Goal: Task Accomplishment & Management: Manage account settings

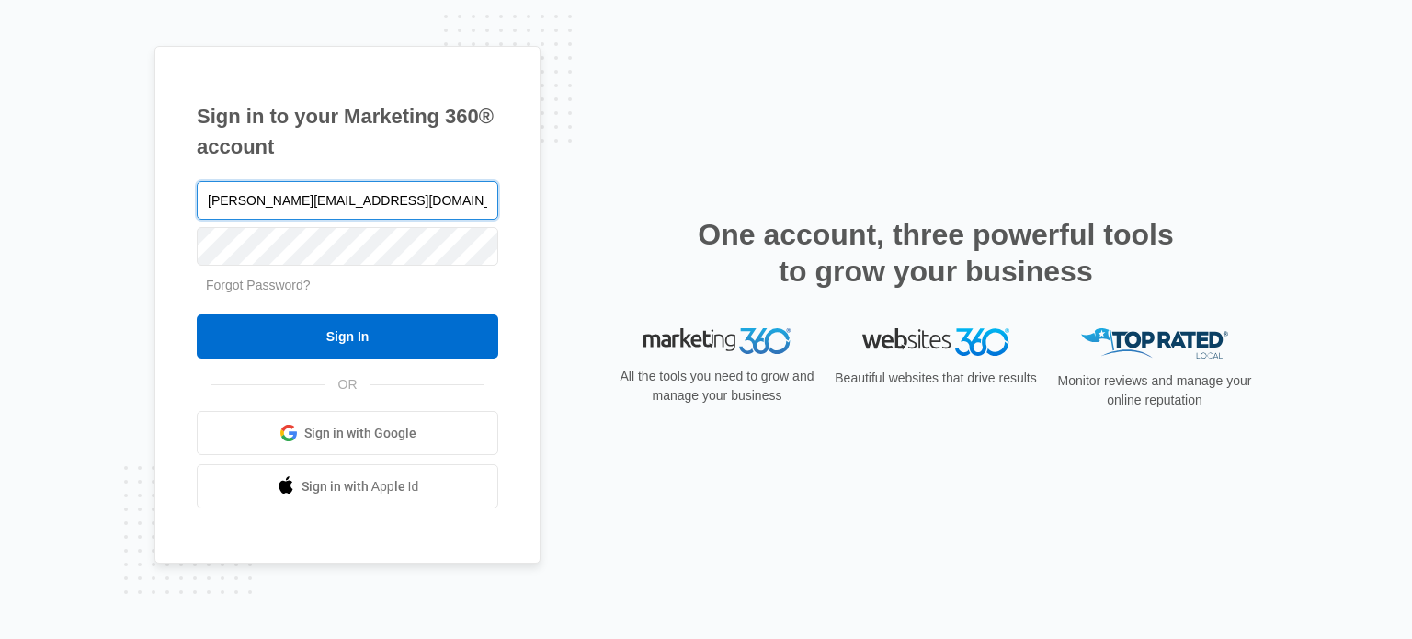
type input "[PERSON_NAME][EMAIL_ADDRESS][DOMAIN_NAME]"
click at [197, 314] on input "Sign In" at bounding box center [348, 336] width 302 height 44
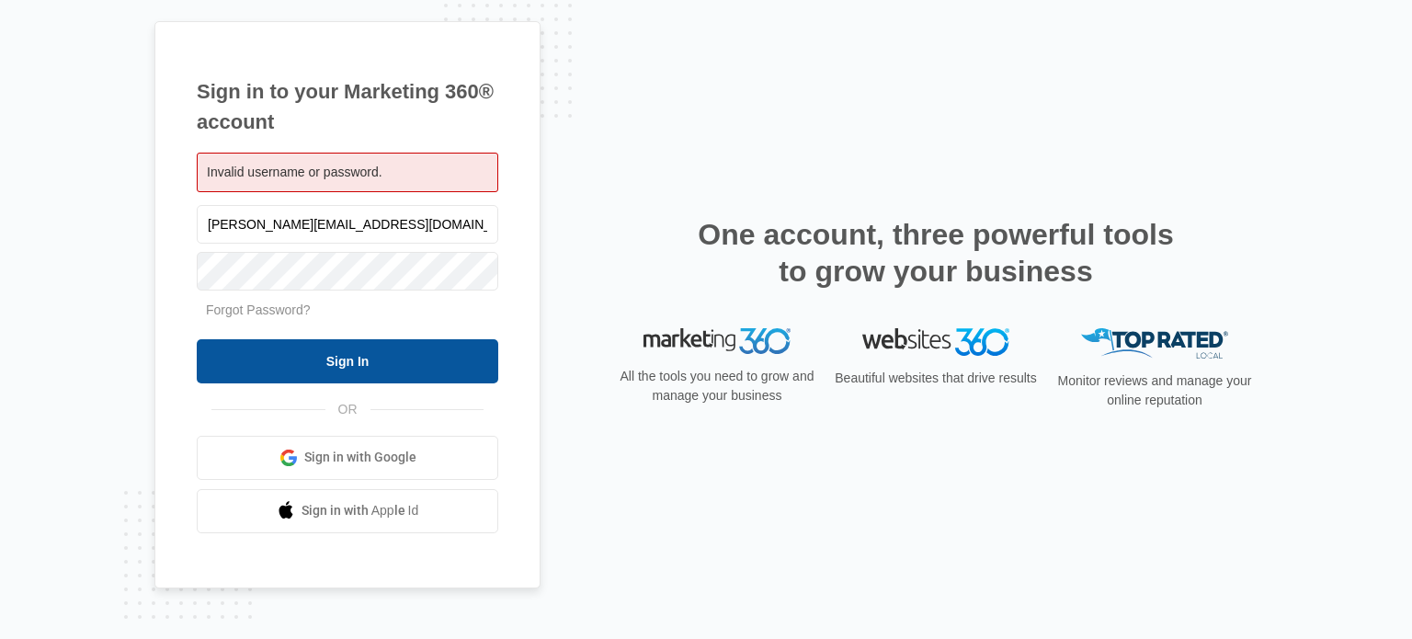
click at [322, 360] on input "Sign In" at bounding box center [348, 361] width 302 height 44
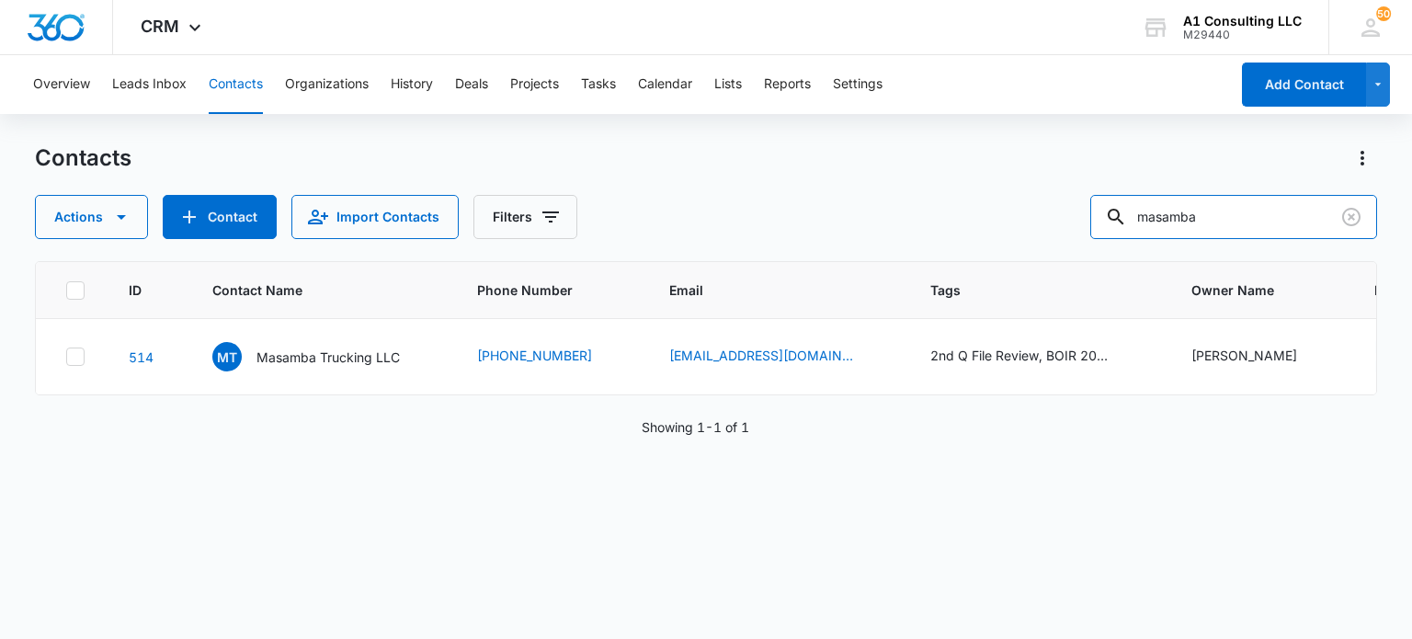
drag, startPoint x: 1242, startPoint y: 219, endPoint x: 1029, endPoint y: 212, distance: 213.4
click at [1029, 212] on div "Actions Contact Import Contacts Filters masamba" at bounding box center [706, 217] width 1342 height 44
type input "jtg"
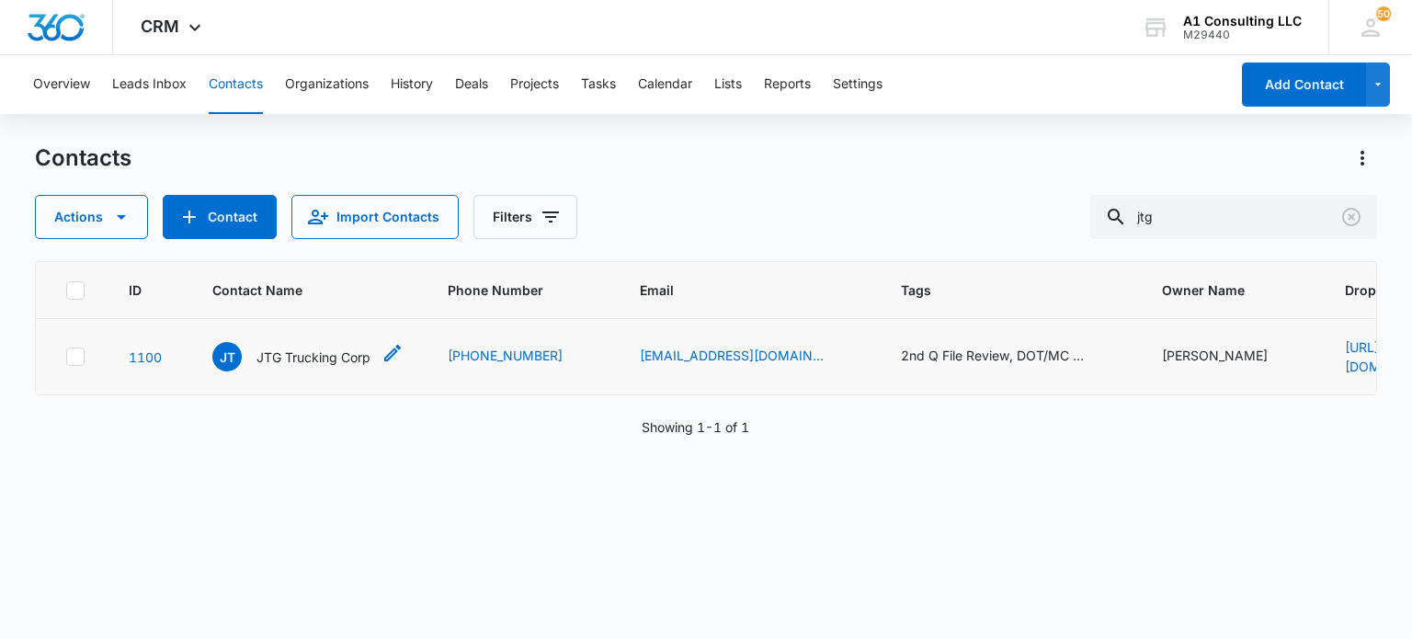
click at [268, 352] on p "JTG Trucking Corp" at bounding box center [314, 357] width 114 height 19
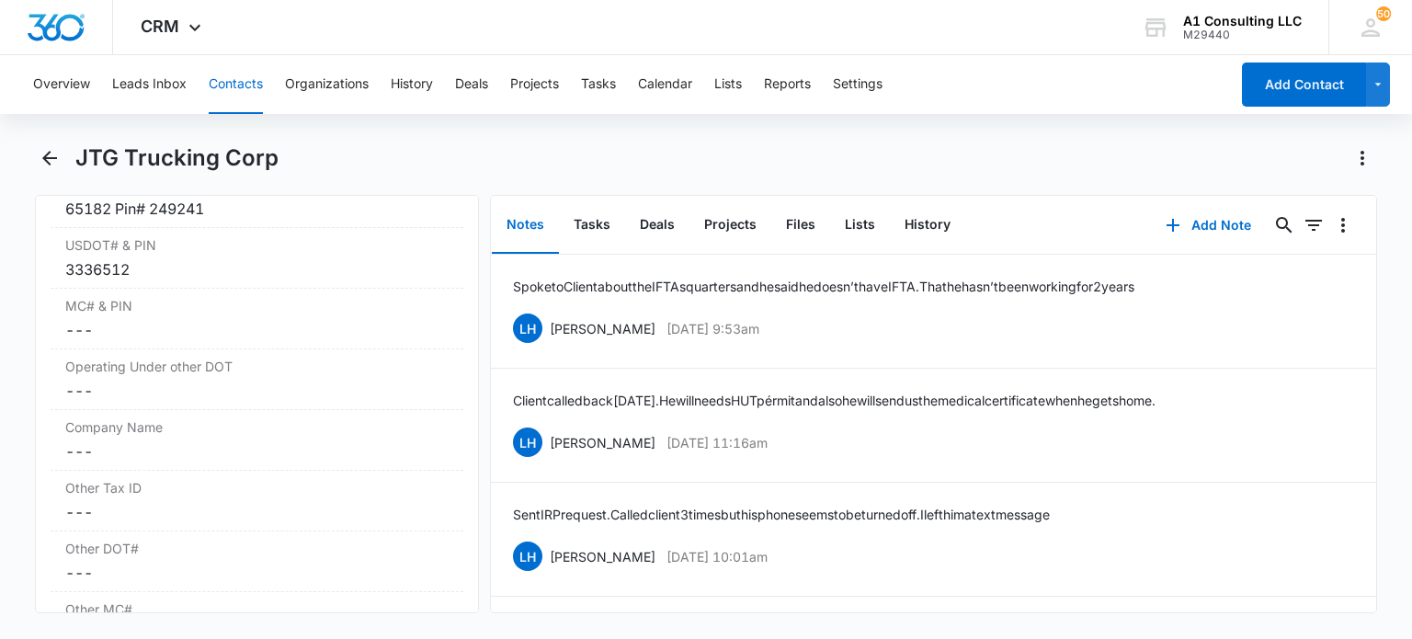
scroll to position [2575, 0]
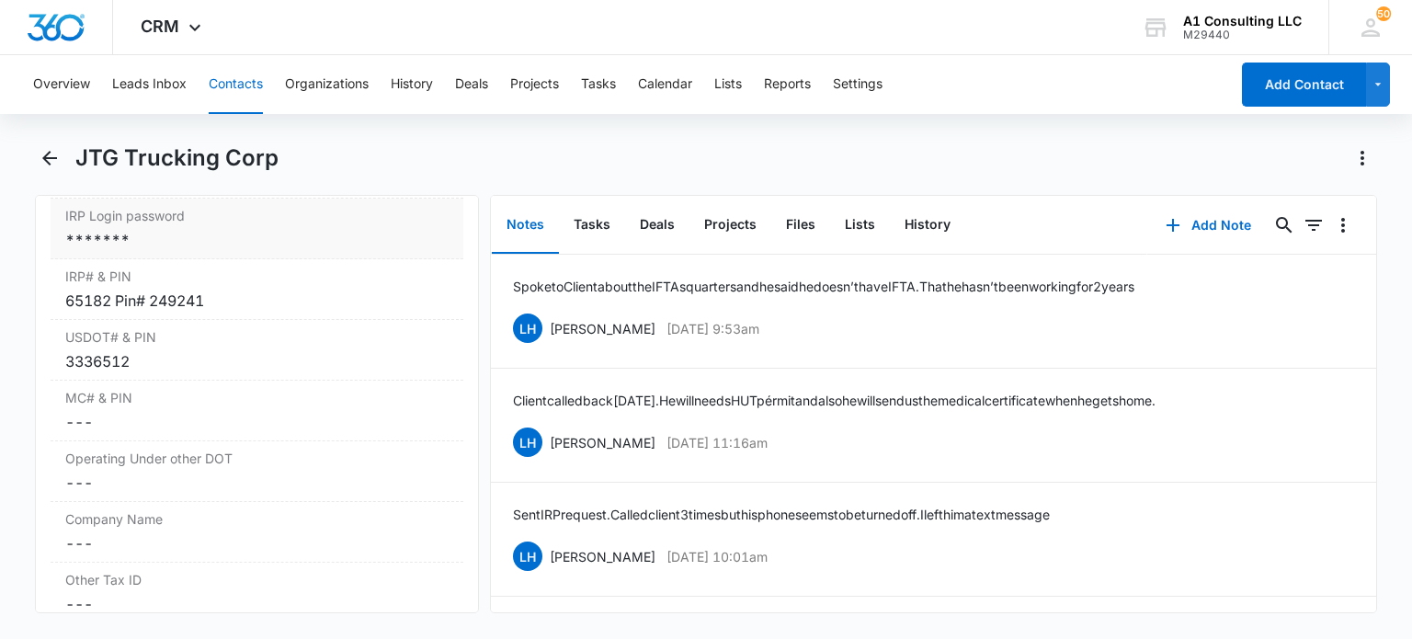
click at [211, 251] on div "*******" at bounding box center [256, 240] width 383 height 22
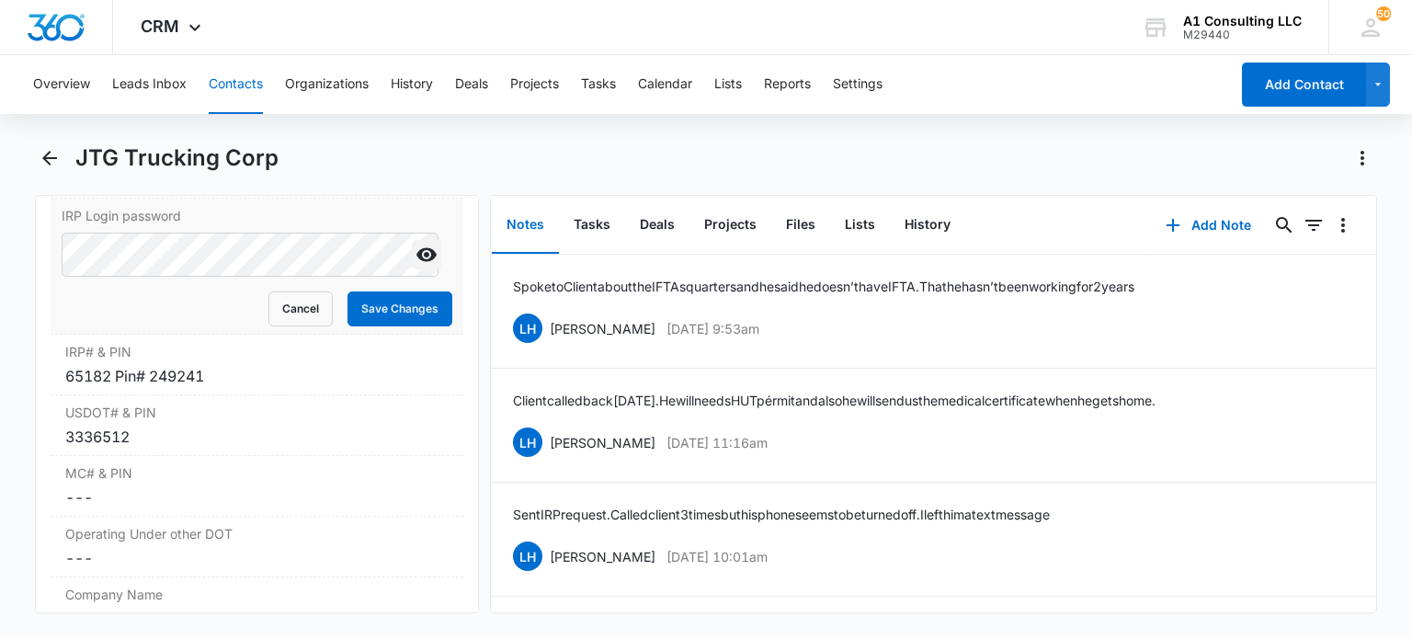
click at [416, 266] on icon "Show" at bounding box center [427, 255] width 22 height 22
click at [40, 277] on div "Remove JT JTG Trucking Corp Contact Info Name Cancel Save Changes JTG Trucking …" at bounding box center [256, 404] width 443 height 418
click at [0, 270] on main "JTG Trucking Corp Remove JT JTG Trucking Corp Contact Info Name Cancel Save Cha…" at bounding box center [706, 389] width 1412 height 492
click at [389, 326] on button "Save Changes" at bounding box center [400, 308] width 105 height 35
